Goal: Task Accomplishment & Management: Use online tool/utility

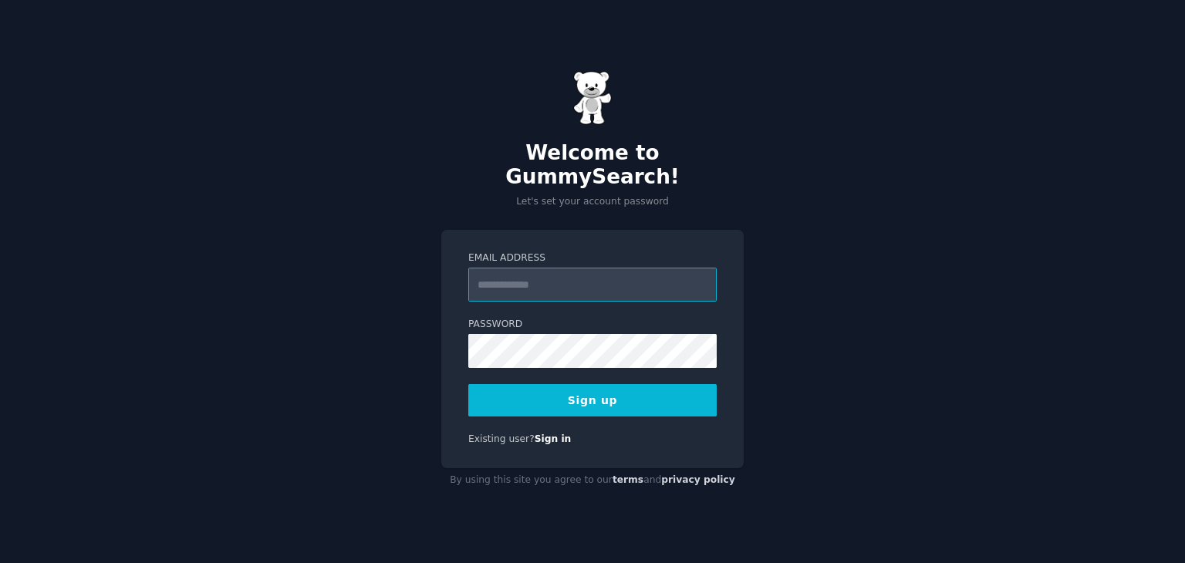
click at [579, 273] on input "Email Address" at bounding box center [592, 285] width 248 height 34
paste input "*"
click at [574, 275] on input "Email Address" at bounding box center [592, 285] width 248 height 34
type input "**********"
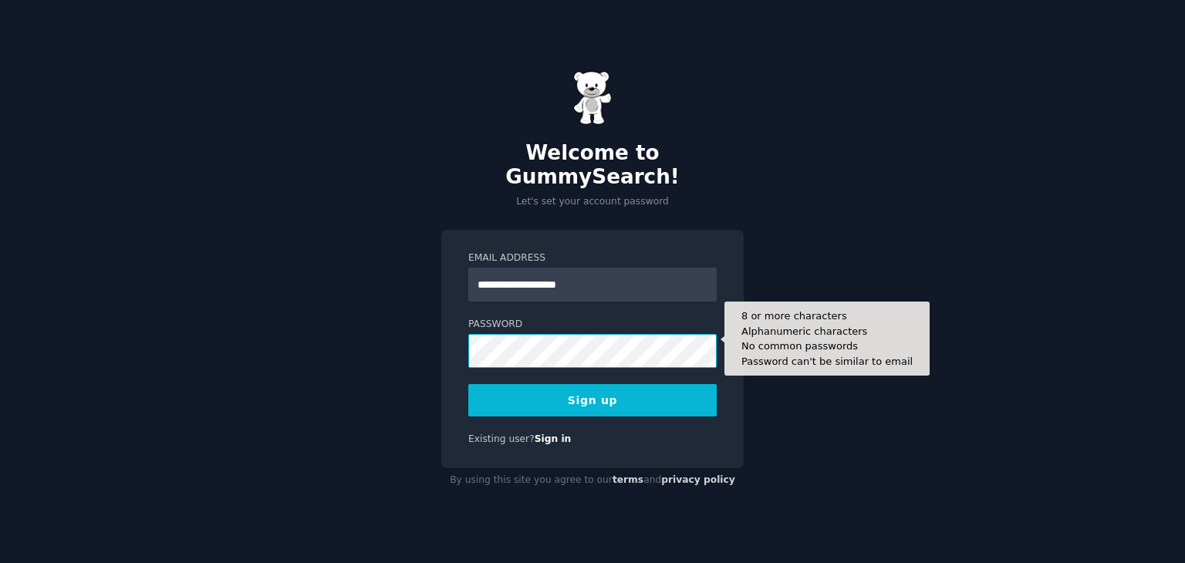
click at [468, 384] on button "Sign up" at bounding box center [592, 400] width 248 height 32
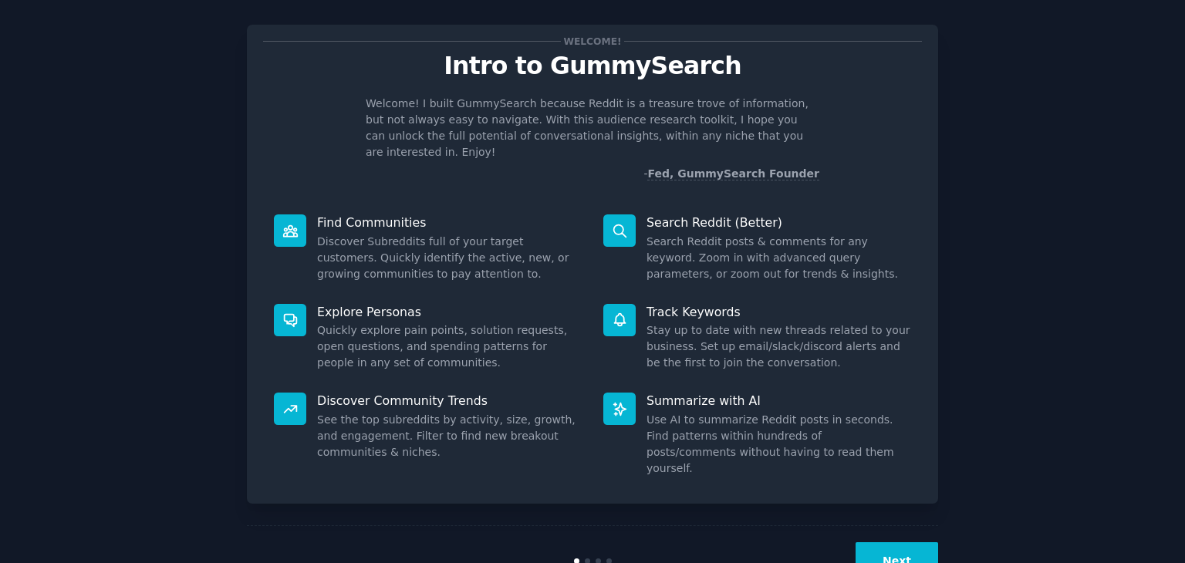
scroll to position [40, 0]
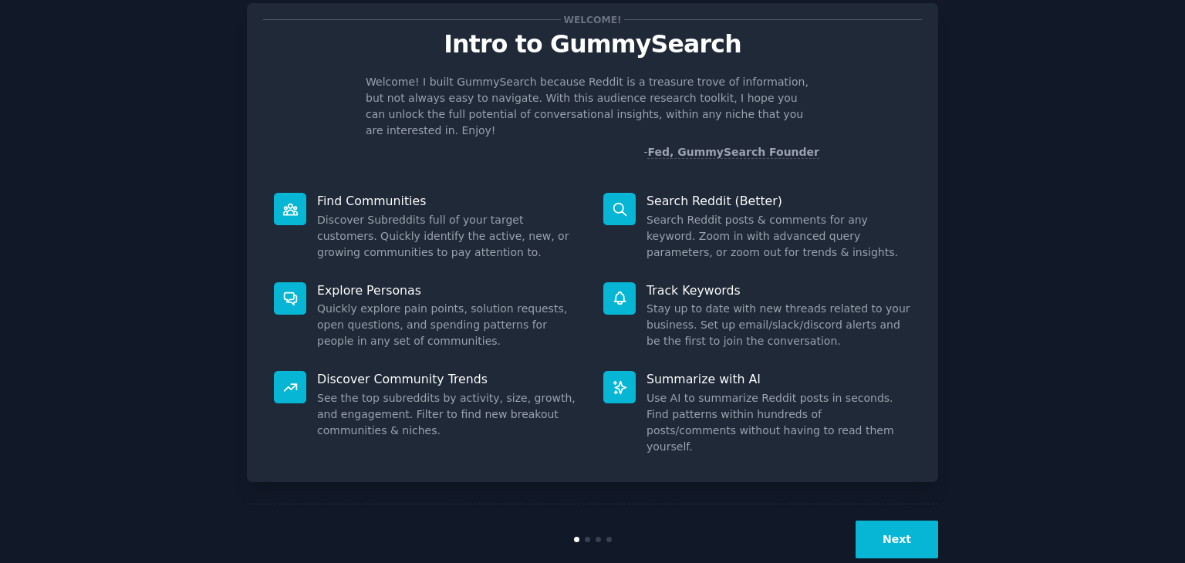
click at [907, 521] on button "Next" at bounding box center [896, 540] width 83 height 38
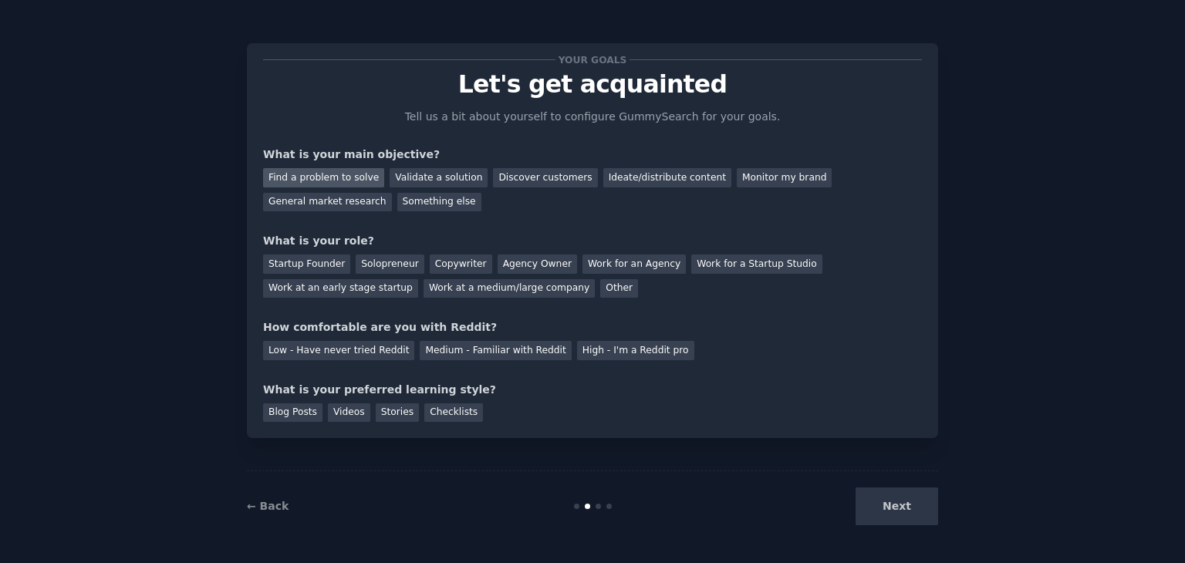
click at [355, 181] on div "Find a problem to solve" at bounding box center [323, 177] width 121 height 19
click at [447, 181] on div "Validate a solution" at bounding box center [439, 177] width 98 height 19
click at [503, 177] on div "Discover customers" at bounding box center [545, 177] width 104 height 19
click at [355, 172] on div "Find a problem to solve" at bounding box center [323, 177] width 121 height 19
click at [413, 176] on div "Validate a solution" at bounding box center [439, 177] width 98 height 19
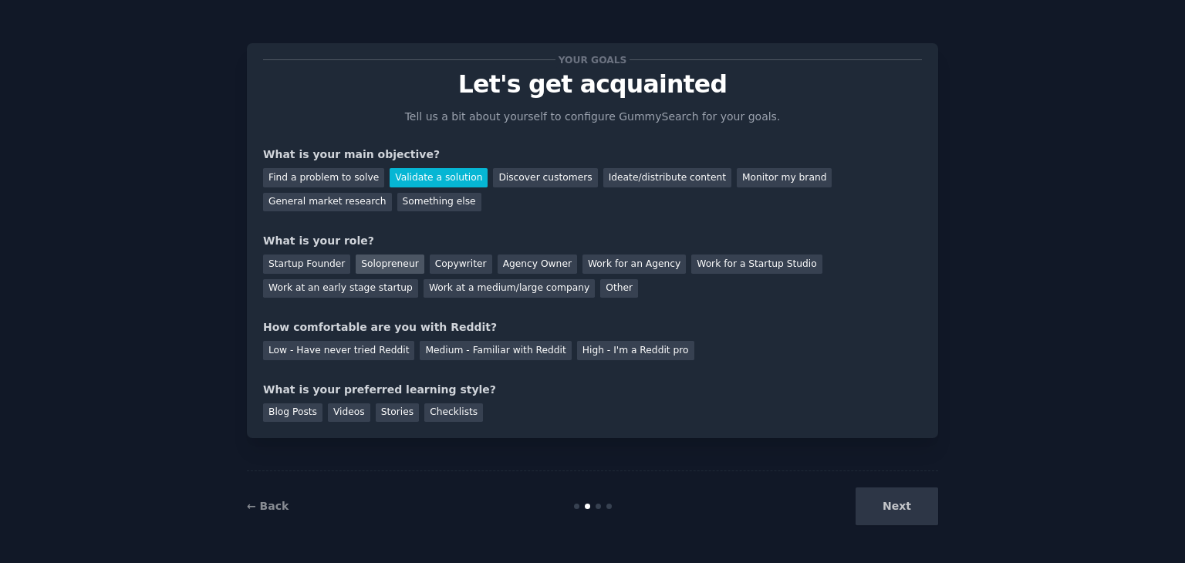
click at [363, 266] on div "Solopreneur" at bounding box center [390, 264] width 68 height 19
click at [429, 349] on div "Medium - Familiar with Reddit" at bounding box center [495, 350] width 151 height 19
click at [331, 413] on div "Videos" at bounding box center [349, 412] width 42 height 19
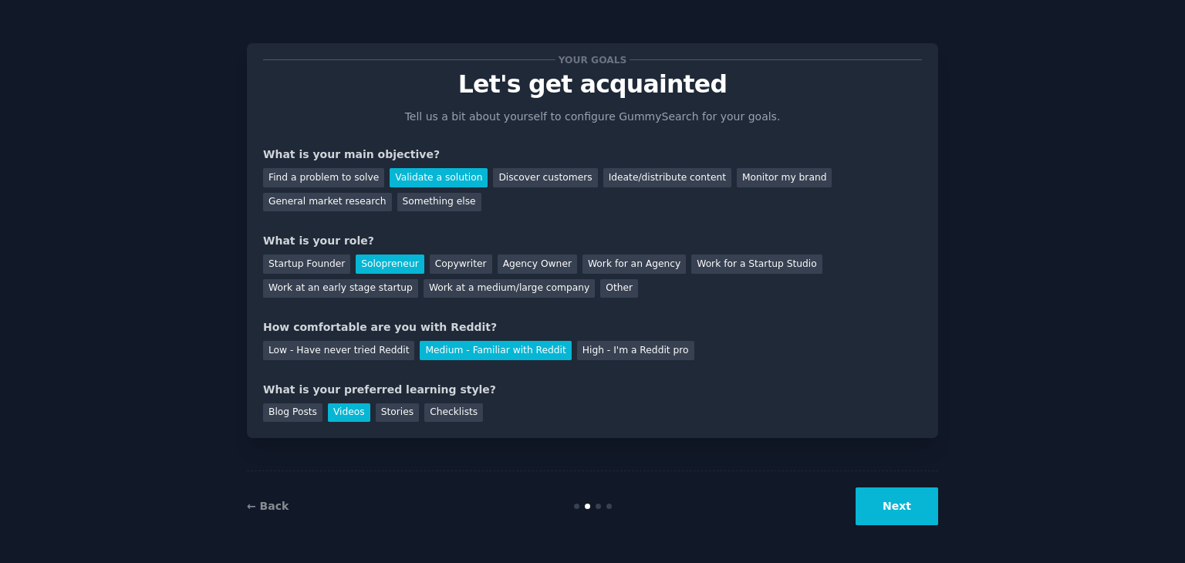
click at [902, 508] on button "Next" at bounding box center [896, 507] width 83 height 38
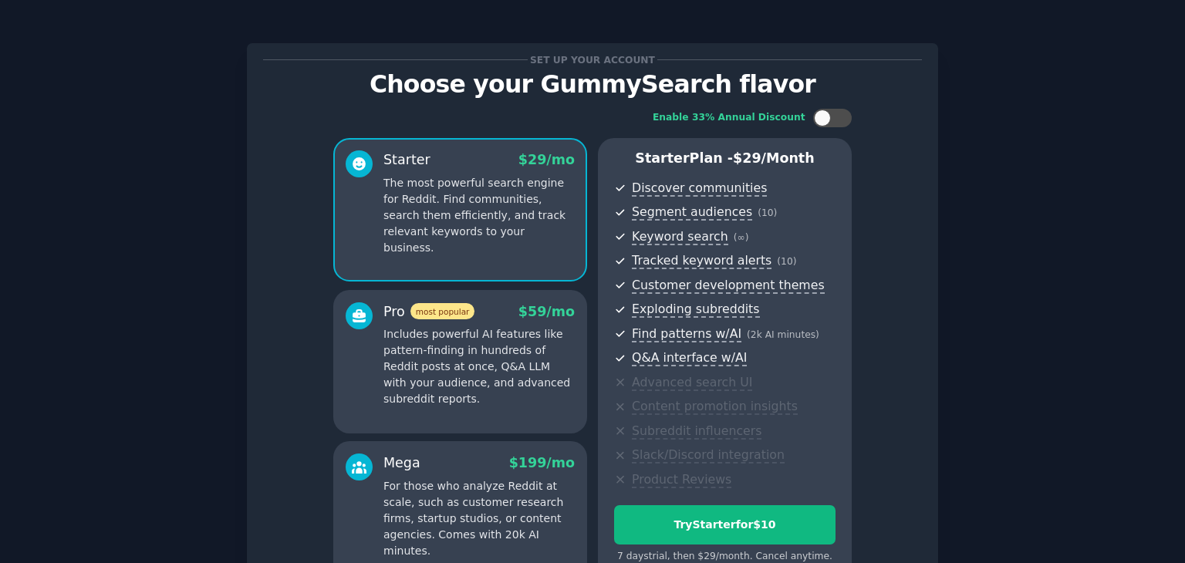
click at [902, 508] on div "Enable 33% Annual Discount Starter $ 29 /mo The most powerful search engine for…" at bounding box center [592, 347] width 659 height 498
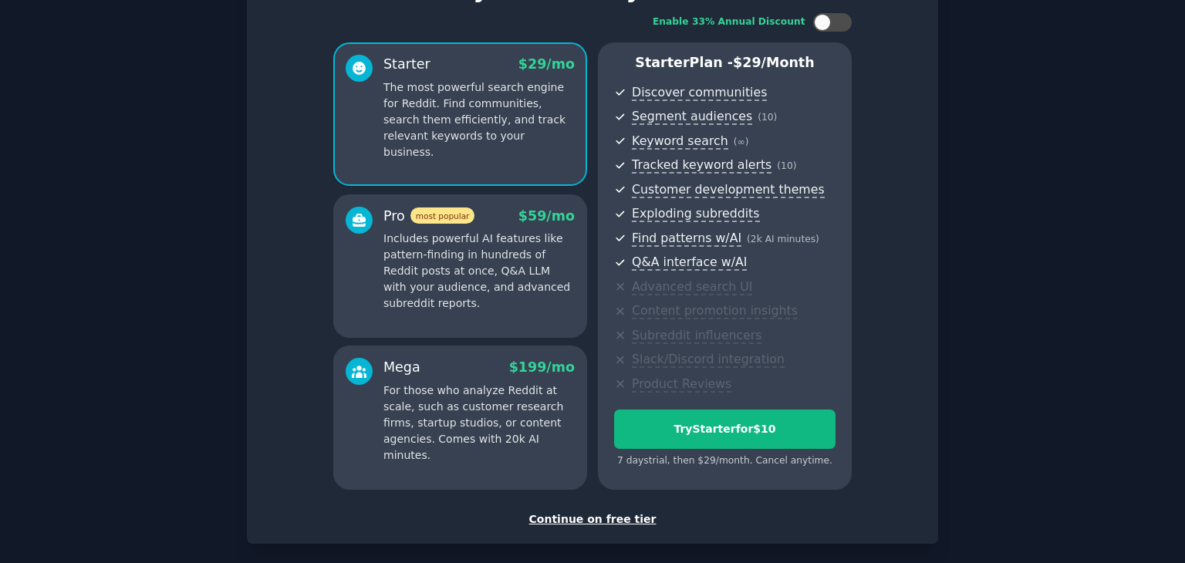
scroll to position [96, 0]
click at [608, 519] on div "Continue on free tier" at bounding box center [592, 519] width 659 height 16
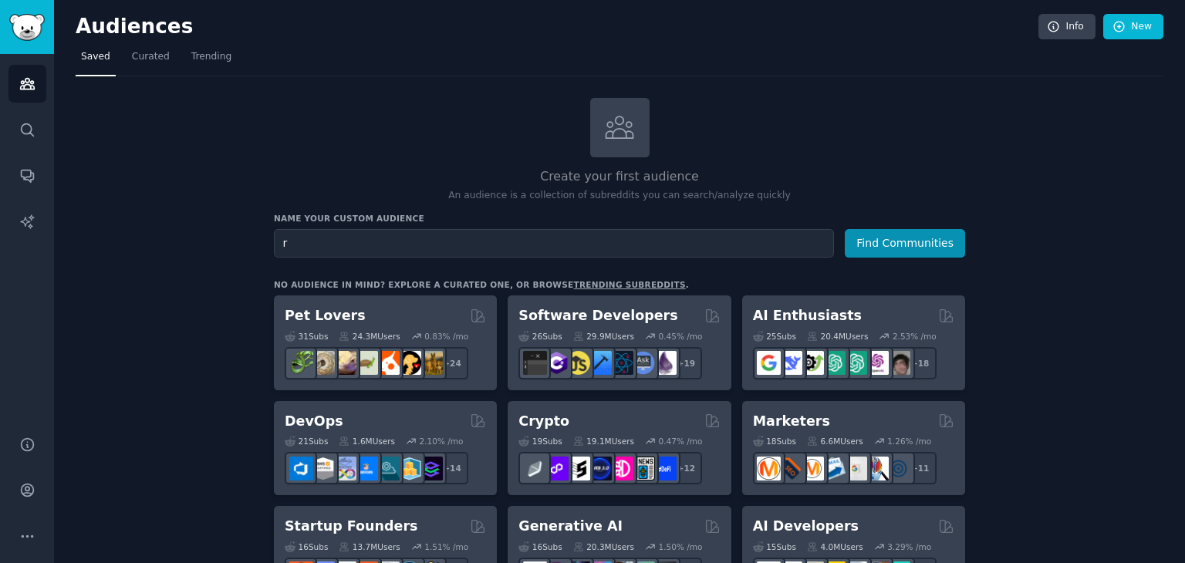
type input "r"
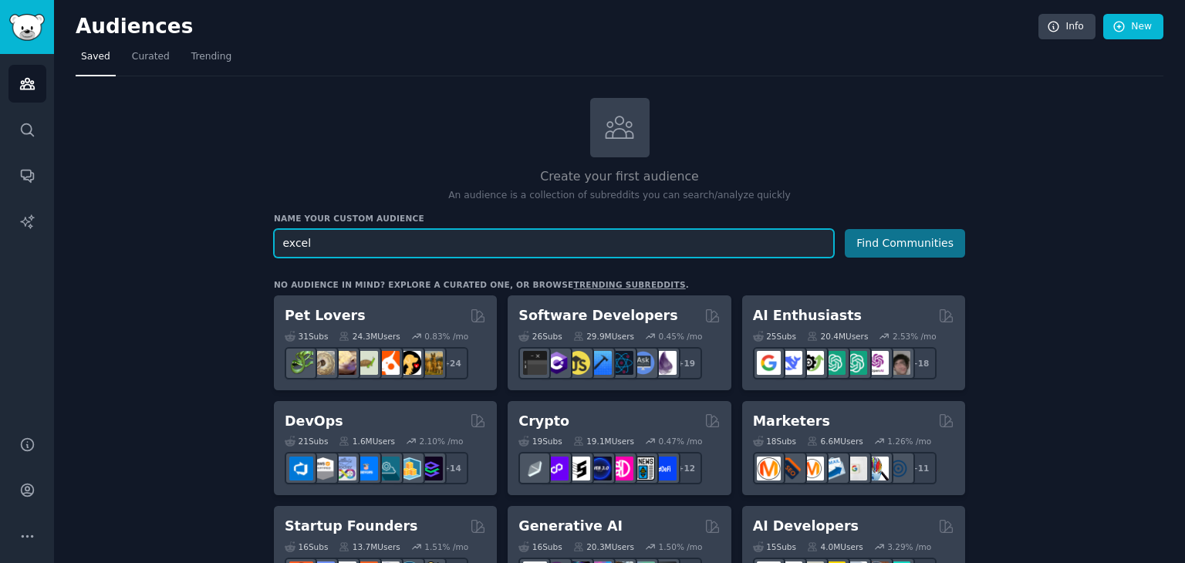
type input "excel"
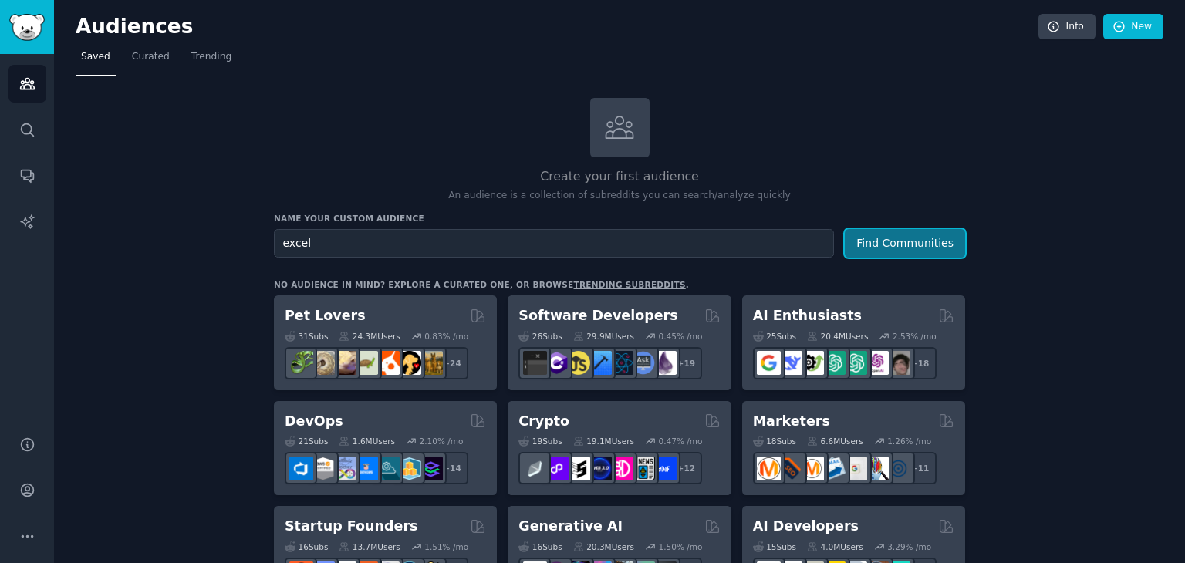
click at [864, 243] on button "Find Communities" at bounding box center [905, 243] width 120 height 29
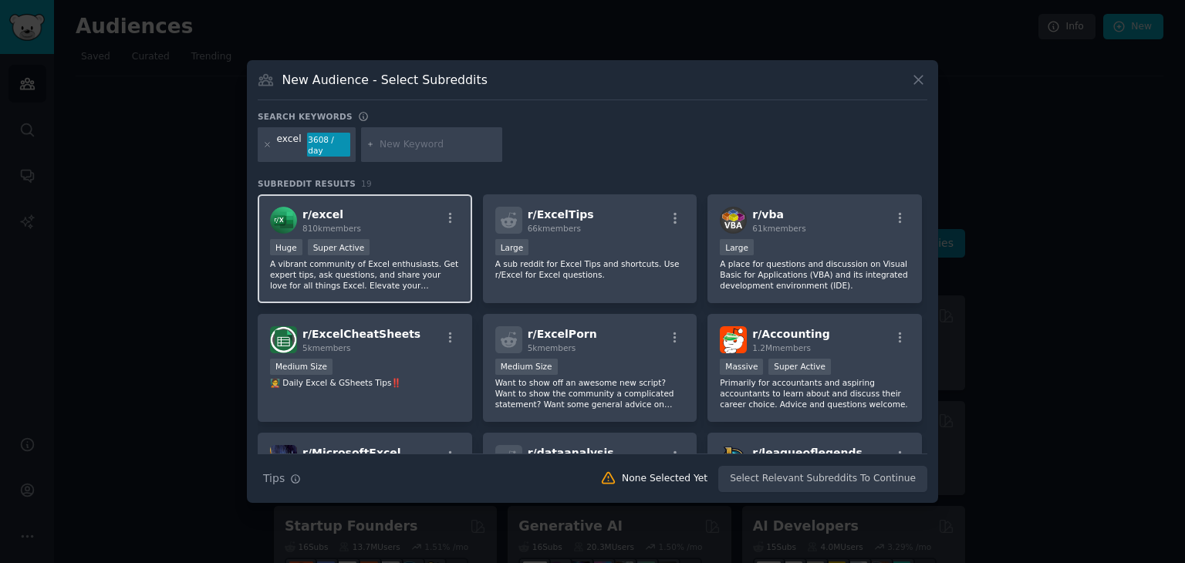
click at [411, 229] on div "r/ excel 810k members Huge Super Active A vibrant community of Excel enthusiast…" at bounding box center [365, 248] width 214 height 109
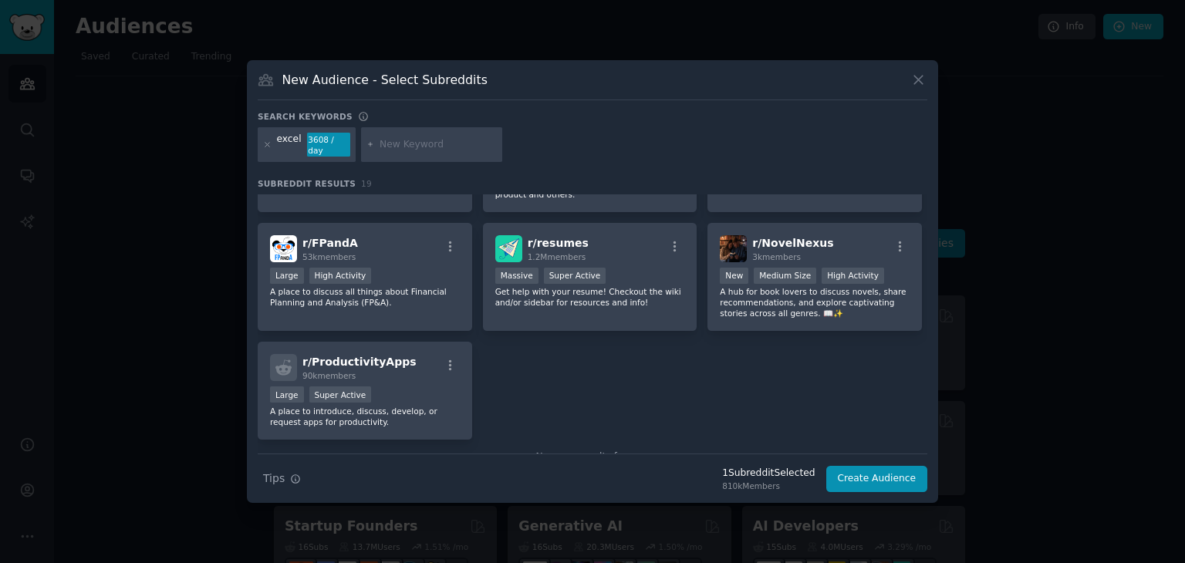
scroll to position [574, 0]
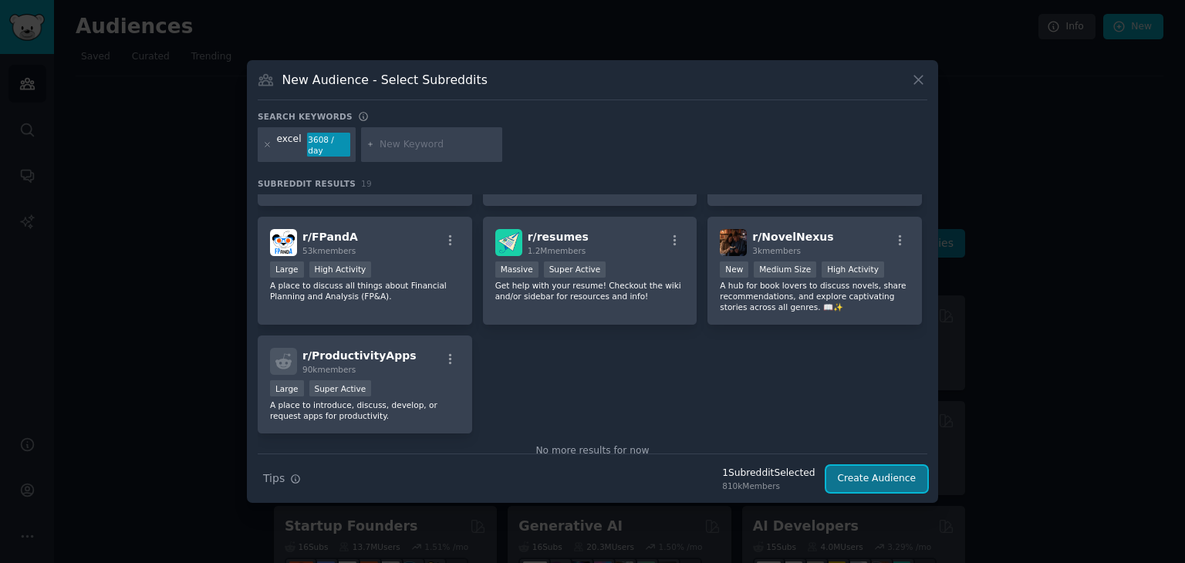
click at [869, 469] on button "Create Audience" at bounding box center [877, 479] width 102 height 26
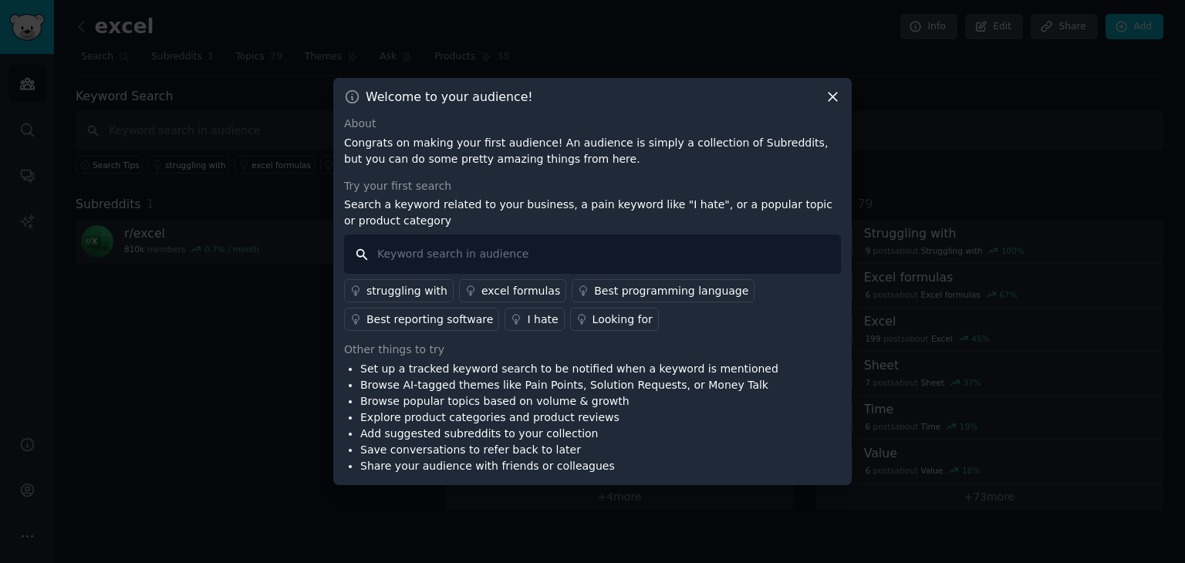
click at [512, 265] on input "text" at bounding box center [592, 254] width 497 height 39
type input "charts"
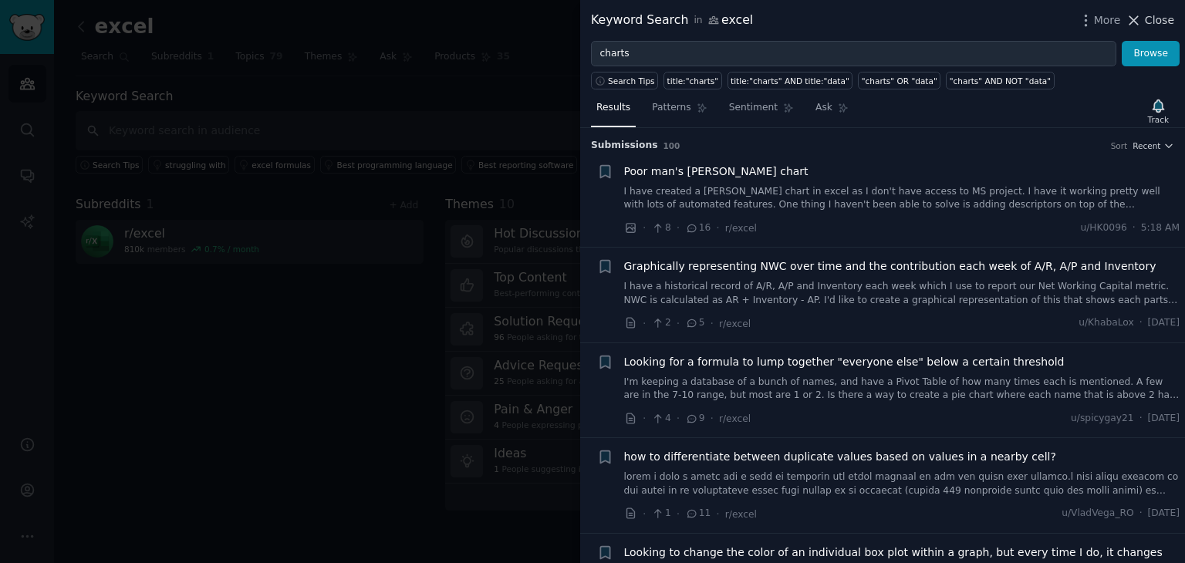
click at [1147, 19] on button "Close" at bounding box center [1149, 20] width 49 height 16
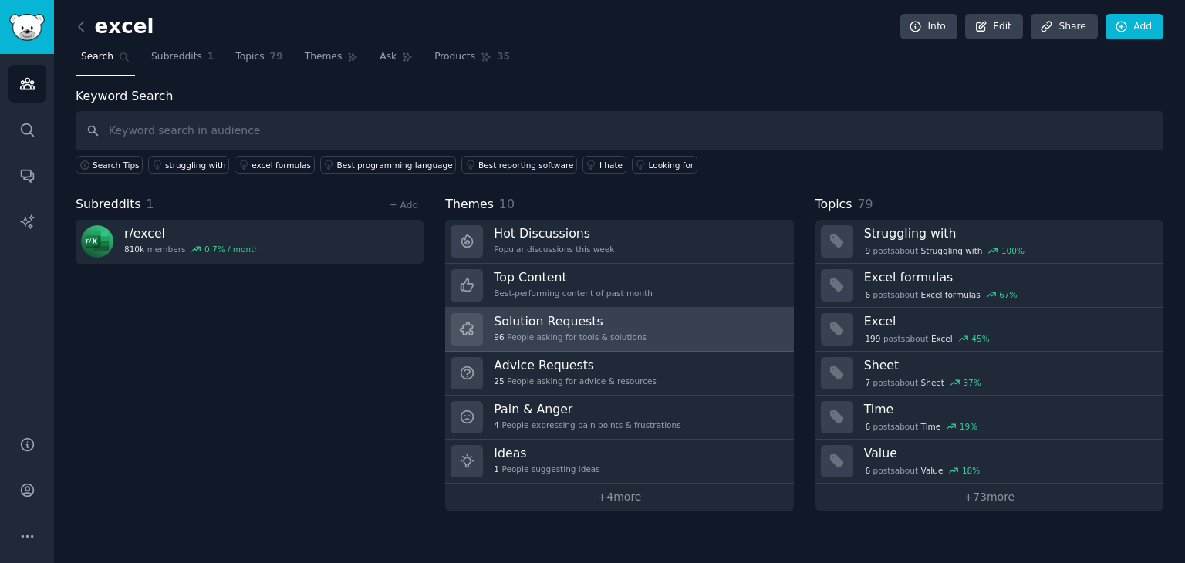
click at [642, 325] on link "Solution Requests 96 People asking for tools & solutions" at bounding box center [619, 330] width 348 height 44
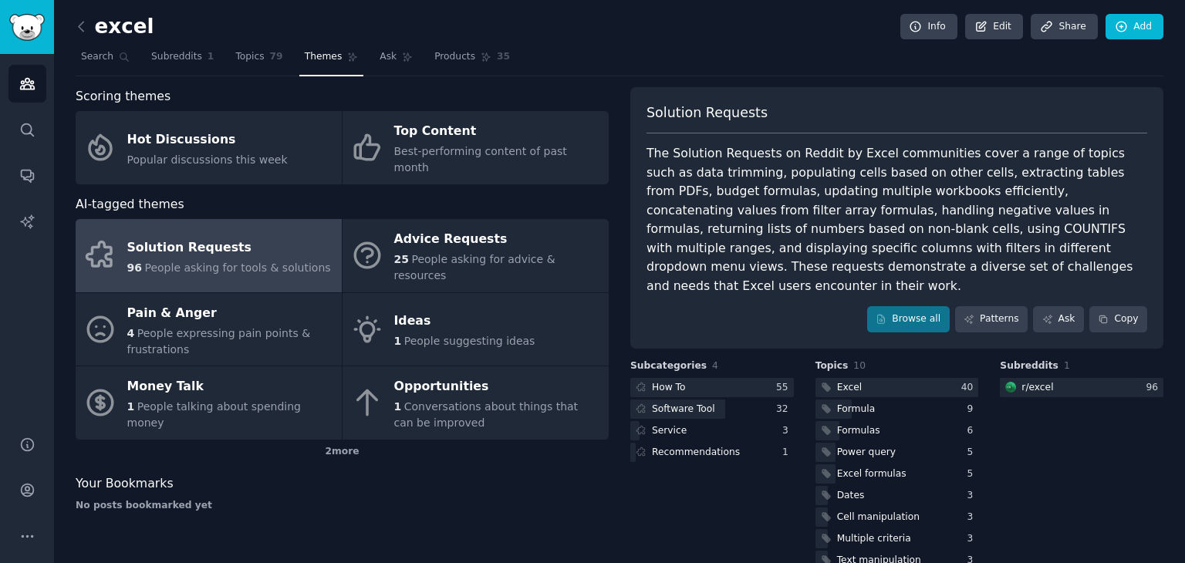
scroll to position [32, 0]
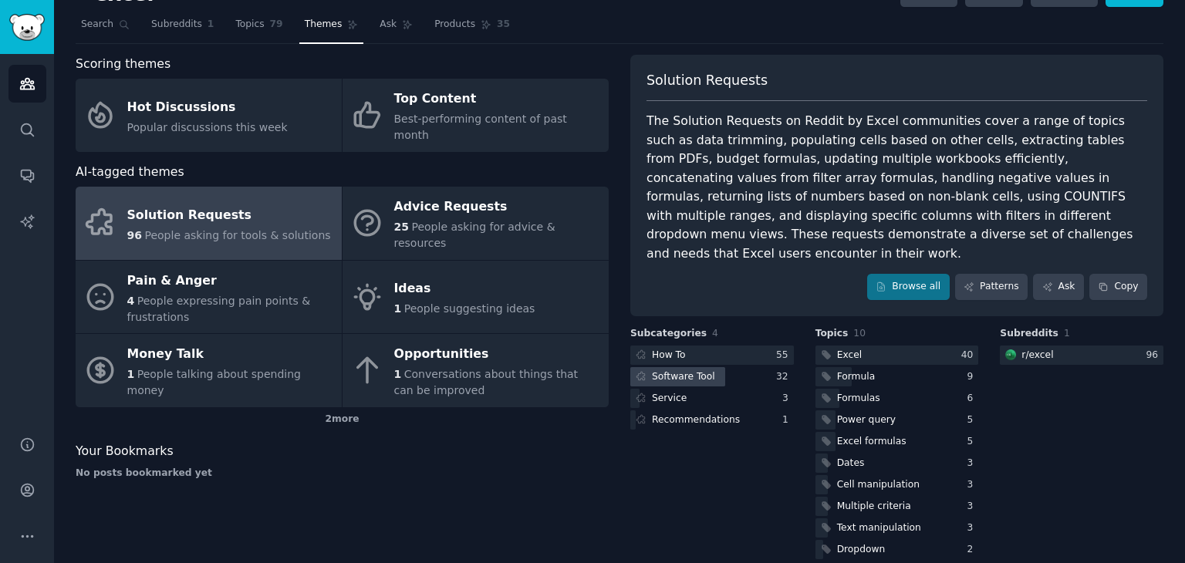
click at [692, 370] on div "Software Tool" at bounding box center [683, 377] width 63 height 14
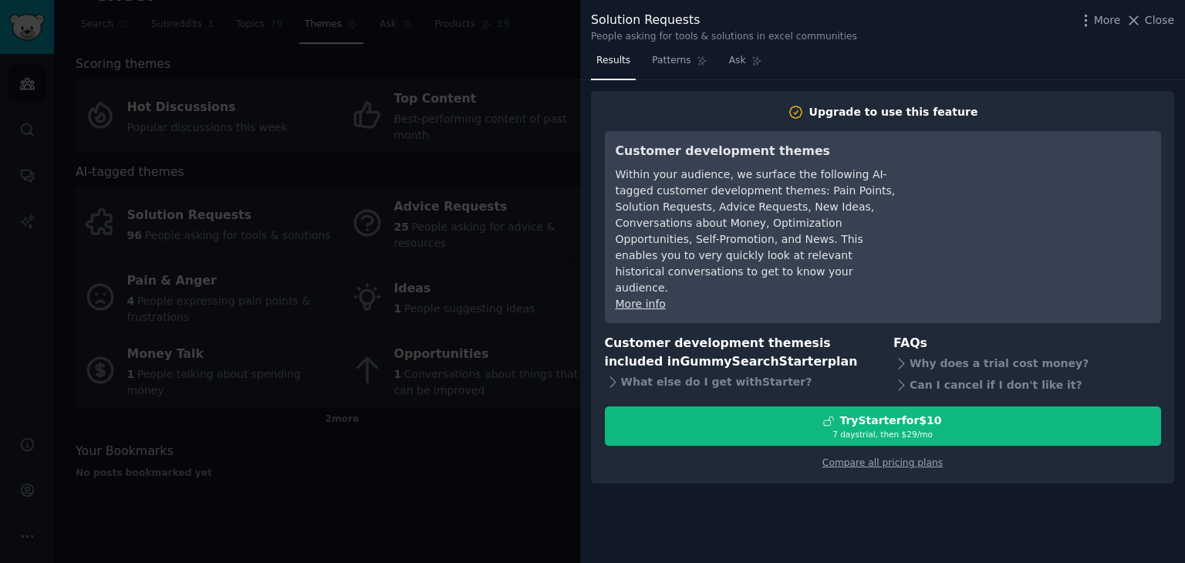
click at [545, 455] on div at bounding box center [592, 281] width 1185 height 563
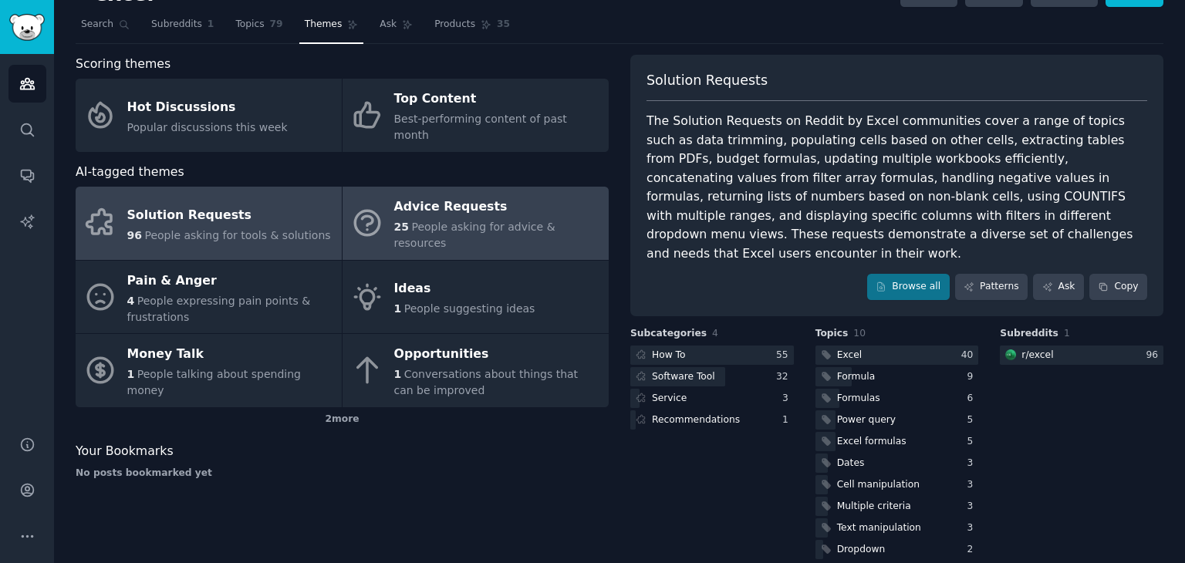
click at [562, 221] on link "Advice Requests 25 People asking for advice & resources" at bounding box center [476, 223] width 266 height 73
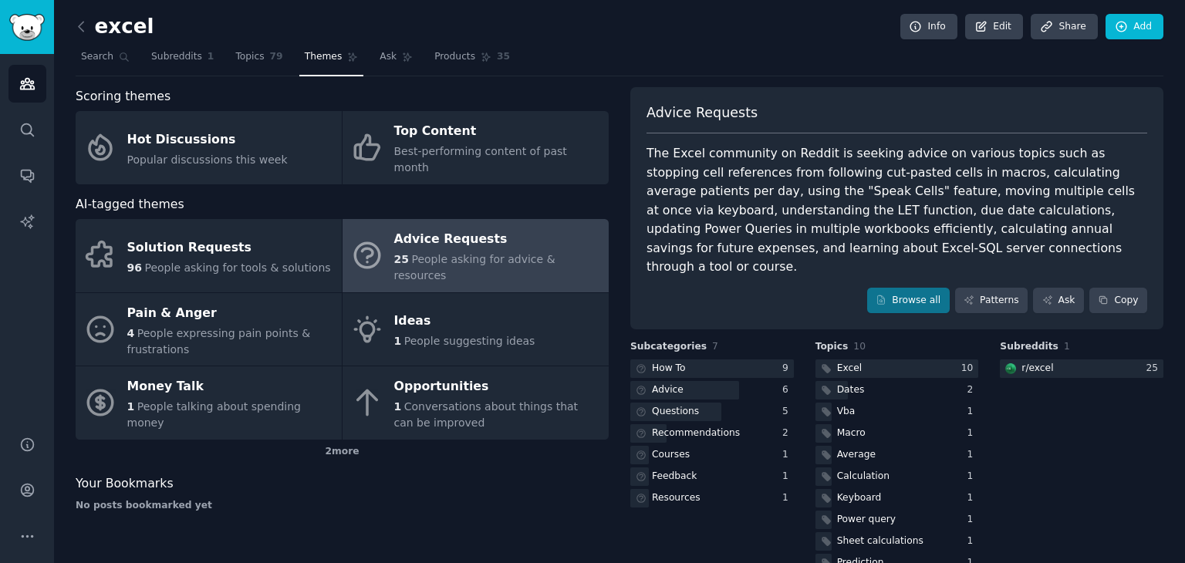
click at [790, 174] on div "The Excel community on Reddit is seeking advice on various topics such as stopp…" at bounding box center [896, 210] width 501 height 133
click at [244, 74] on link "Topics 79" at bounding box center [259, 61] width 58 height 32
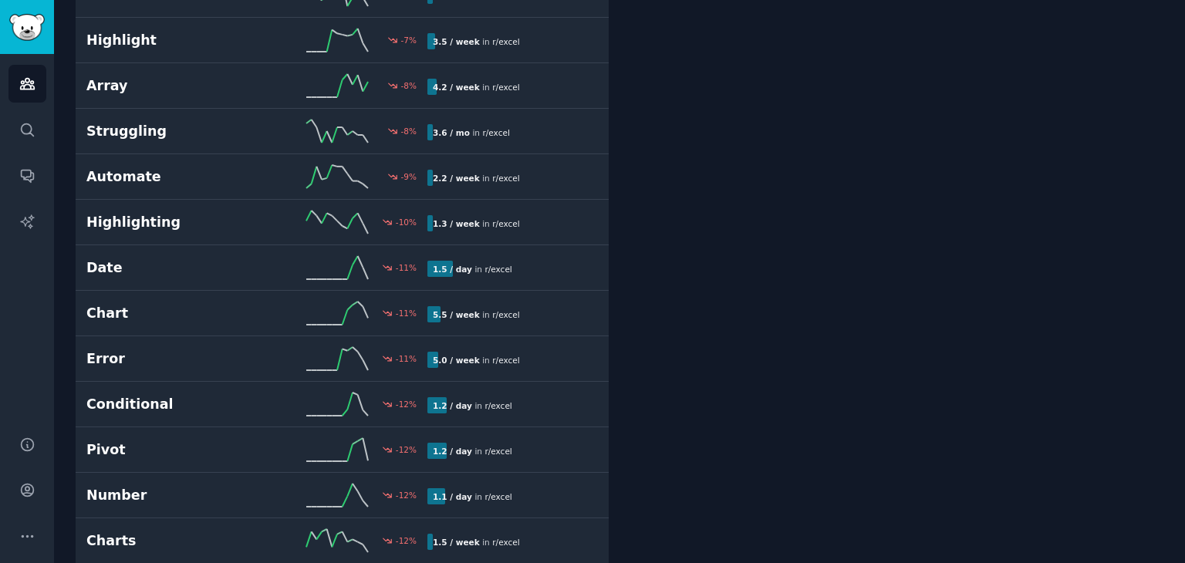
scroll to position [1114, 0]
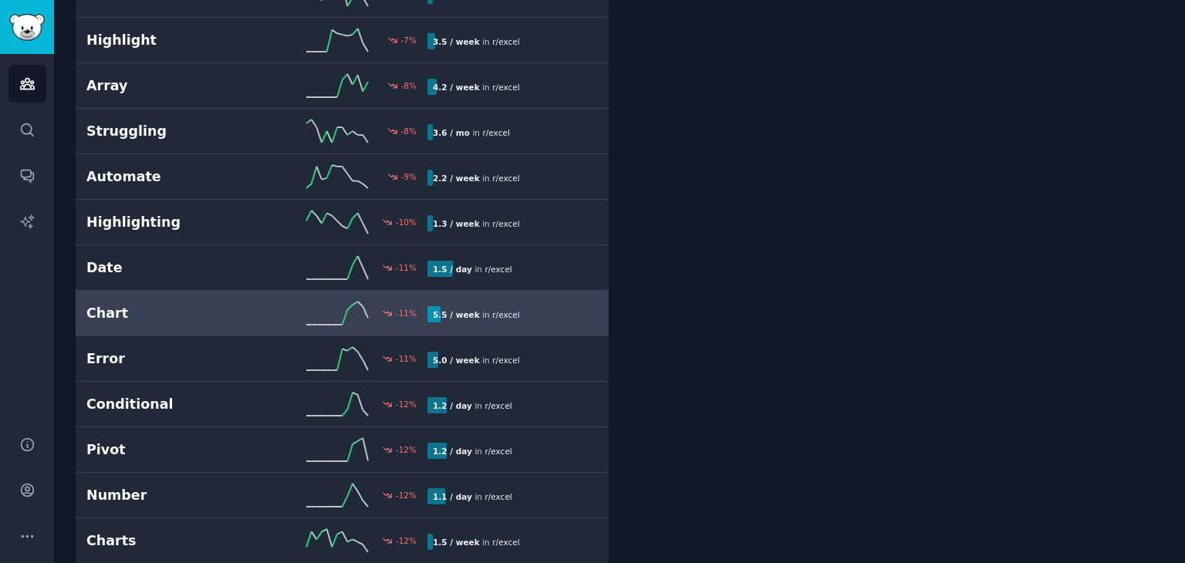
click at [557, 306] on div "5.5 / week in r/ excel" at bounding box center [507, 314] width 160 height 16
